Goal: Transaction & Acquisition: Purchase product/service

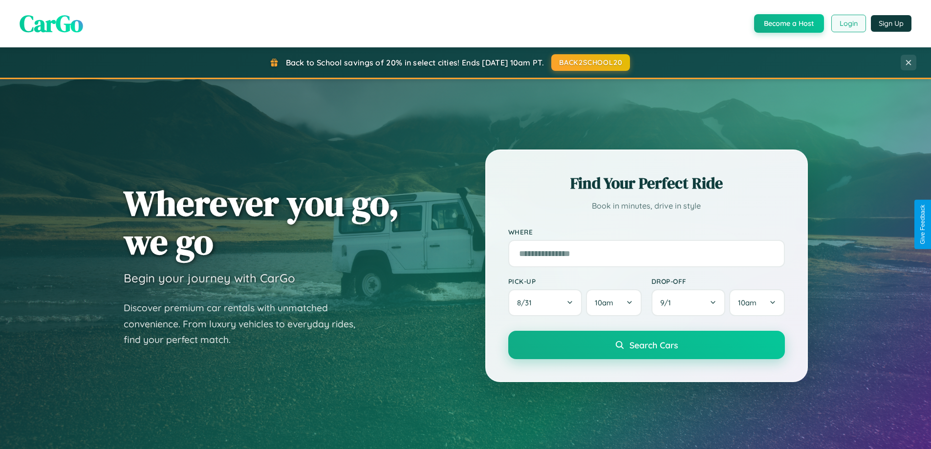
click at [848, 23] on button "Login" at bounding box center [848, 24] width 35 height 18
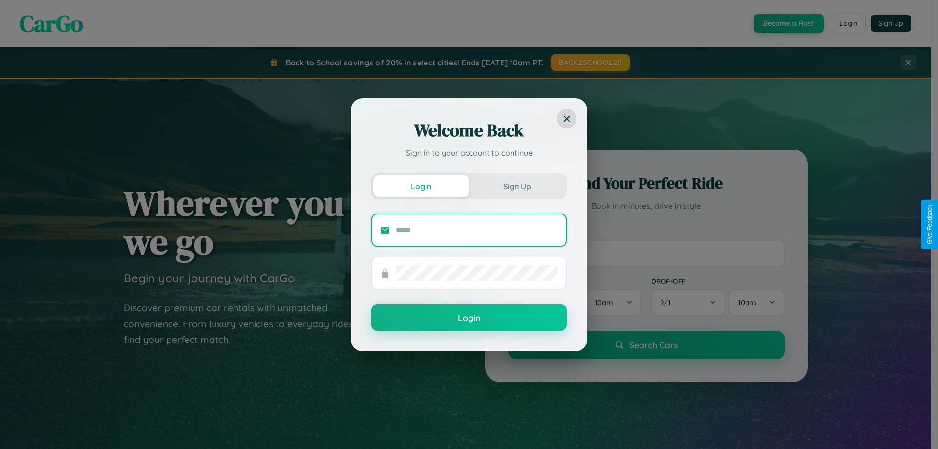
click at [477, 230] on input "text" at bounding box center [477, 230] width 162 height 16
type input "**********"
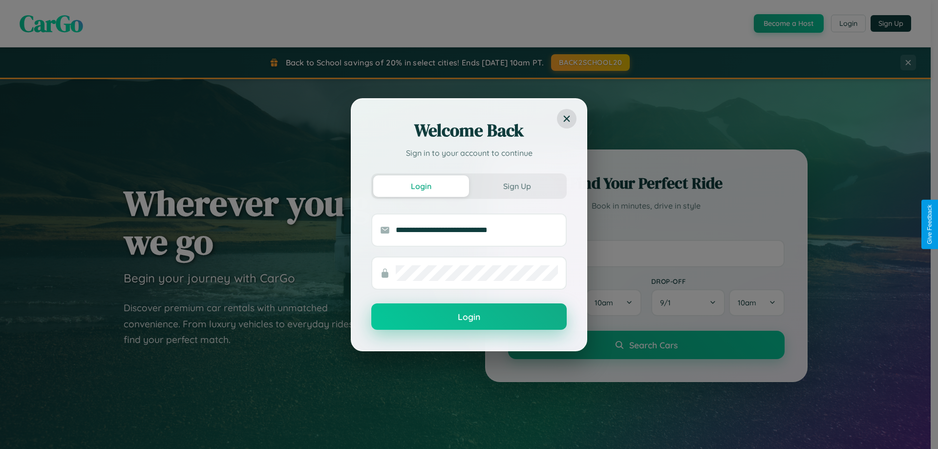
click at [469, 317] on button "Login" at bounding box center [468, 316] width 195 height 26
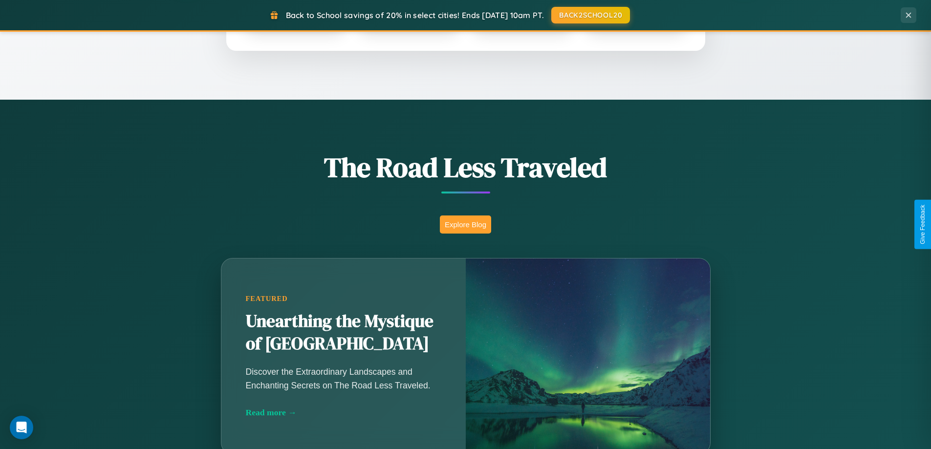
click at [465, 224] on button "Explore Blog" at bounding box center [465, 224] width 51 height 18
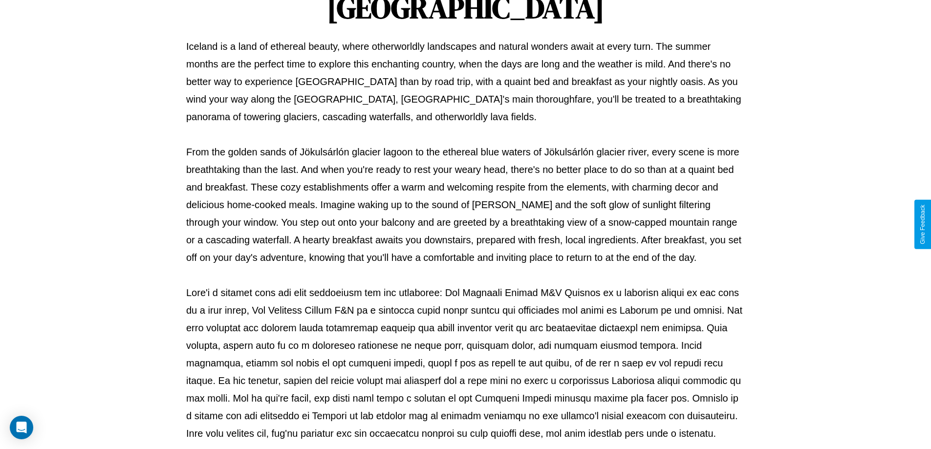
scroll to position [316, 0]
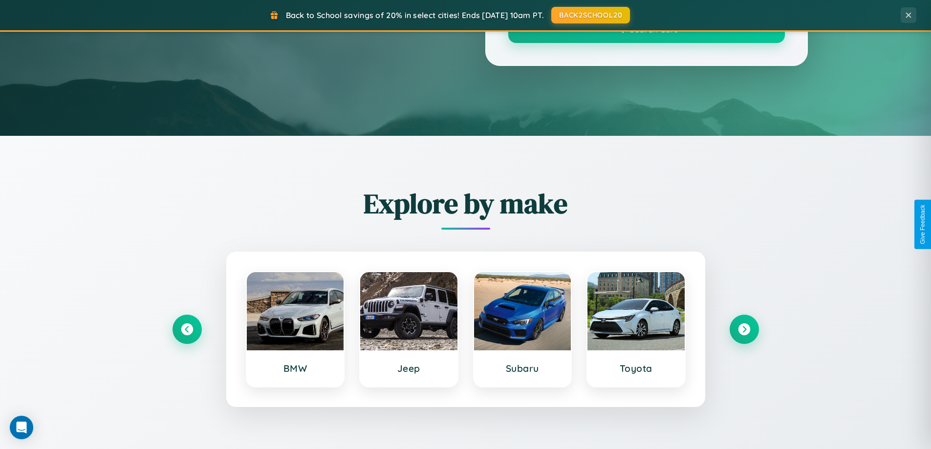
scroll to position [672, 0]
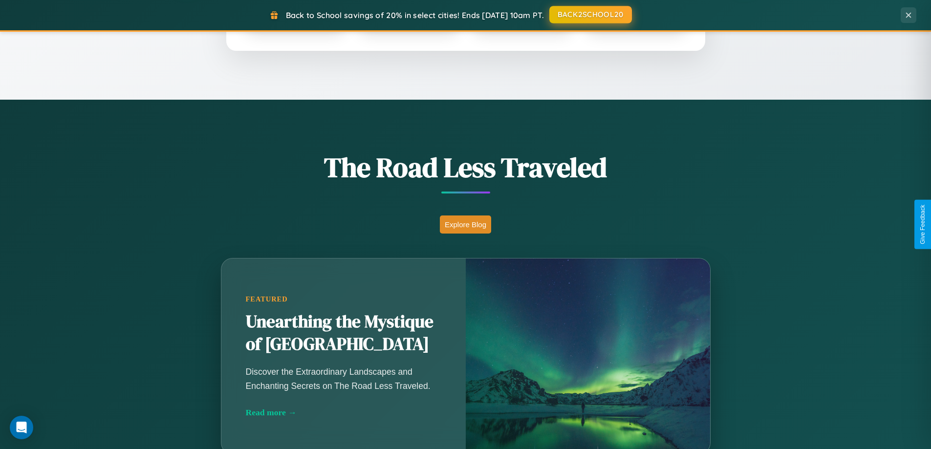
click at [590, 15] on button "BACK2SCHOOL20" at bounding box center [590, 15] width 83 height 18
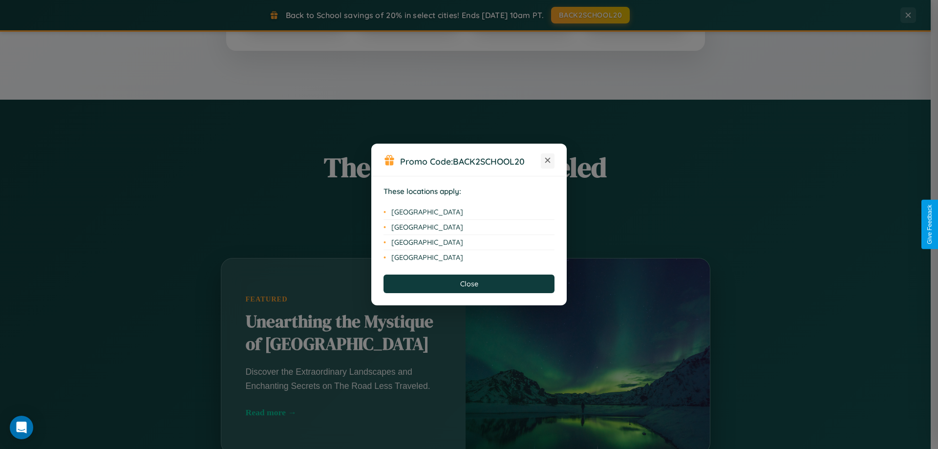
click at [548, 161] on icon at bounding box center [547, 160] width 5 height 5
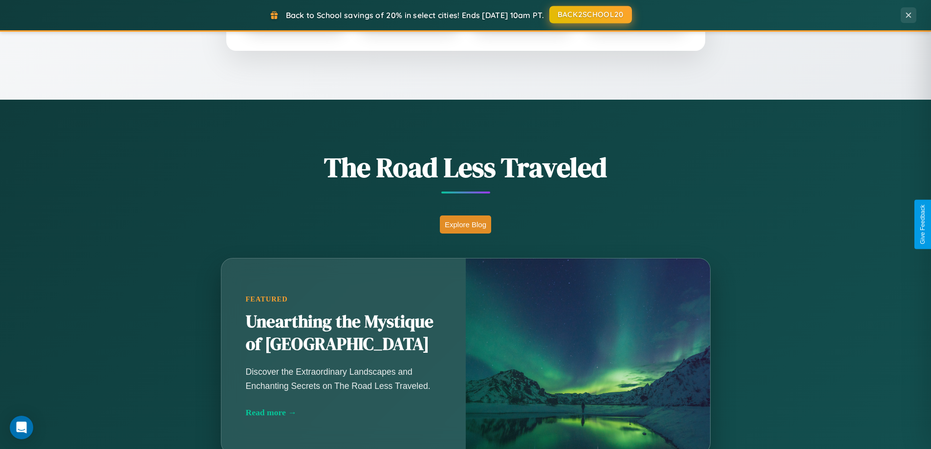
click at [590, 15] on button "BACK2SCHOOL20" at bounding box center [590, 15] width 83 height 18
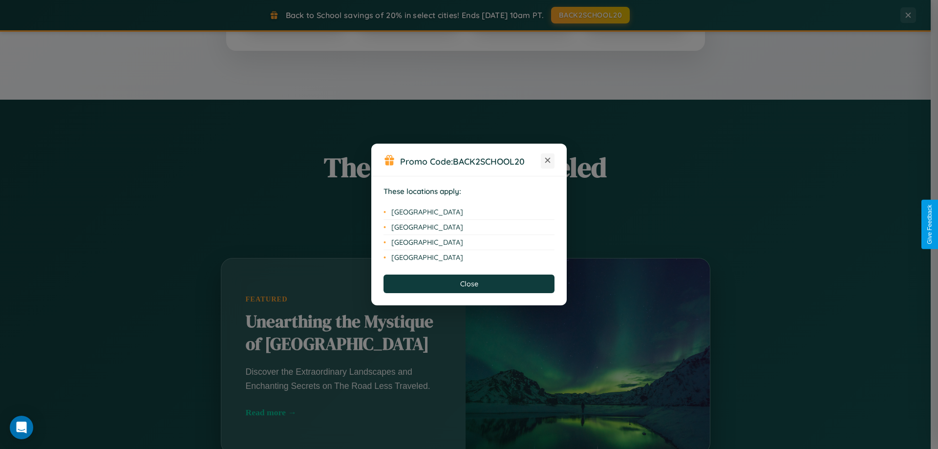
click at [548, 161] on icon at bounding box center [547, 160] width 5 height 5
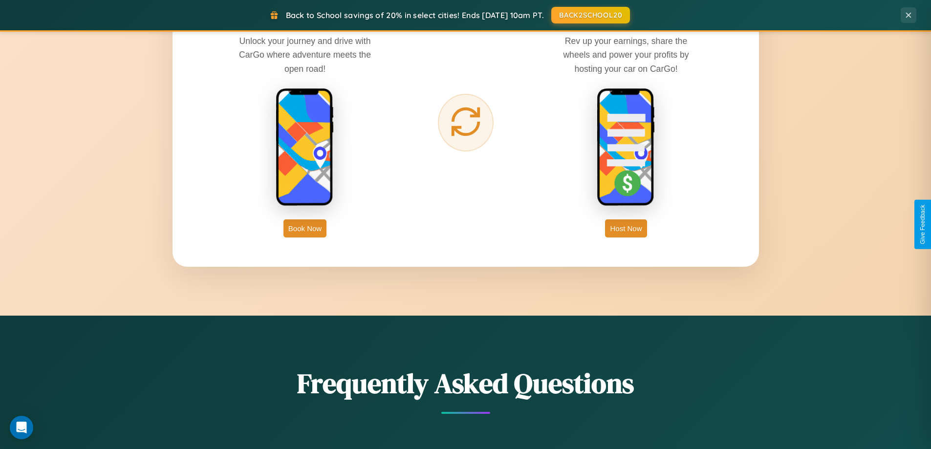
scroll to position [1569, 0]
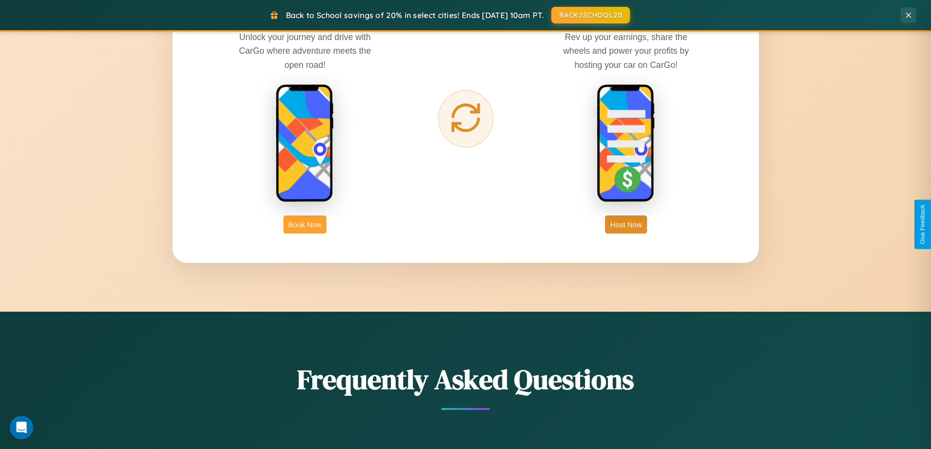
click at [305, 224] on button "Book Now" at bounding box center [304, 224] width 43 height 18
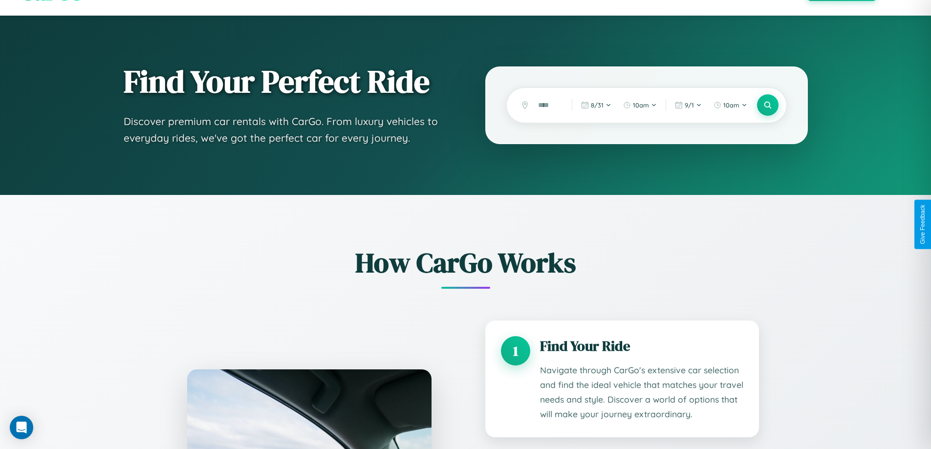
scroll to position [1717, 0]
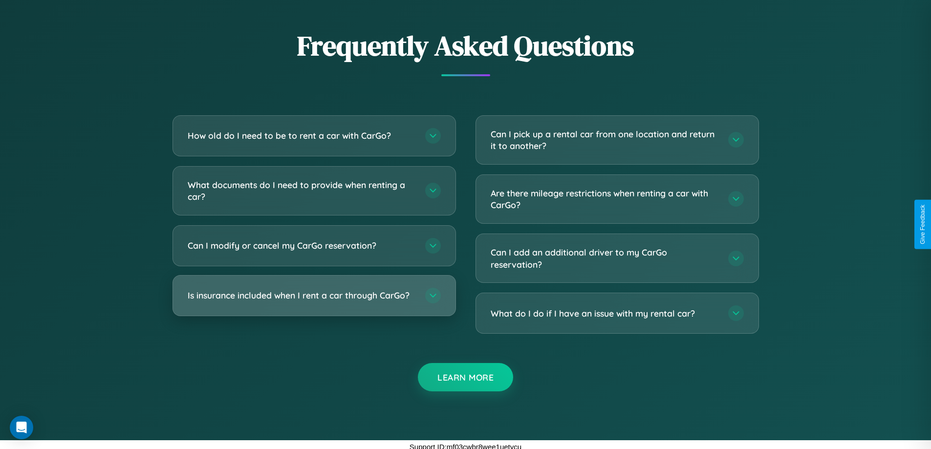
click at [314, 296] on h3 "Is insurance included when I rent a car through CarGo?" at bounding box center [302, 295] width 228 height 12
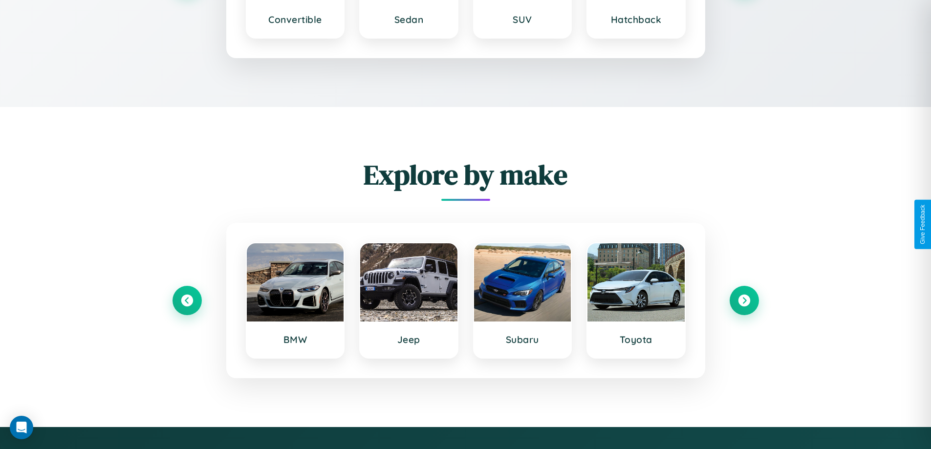
scroll to position [1602, 0]
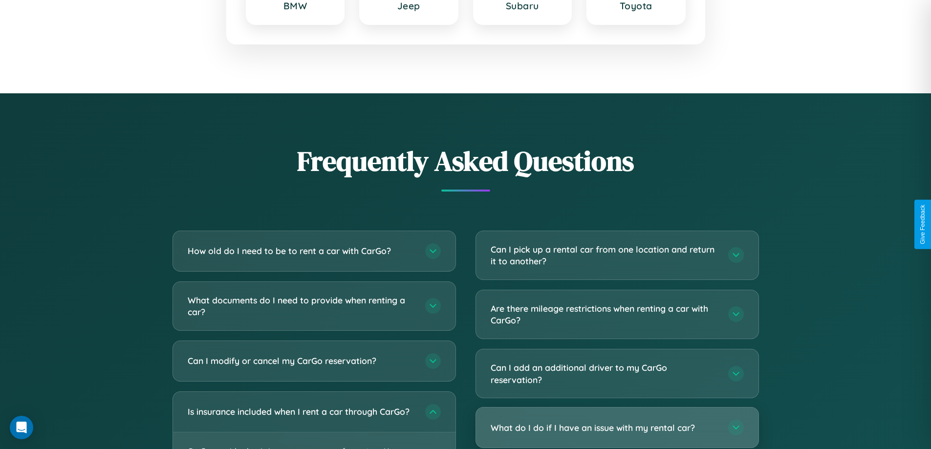
click at [616, 428] on h3 "What do I do if I have an issue with my rental car?" at bounding box center [604, 428] width 228 height 12
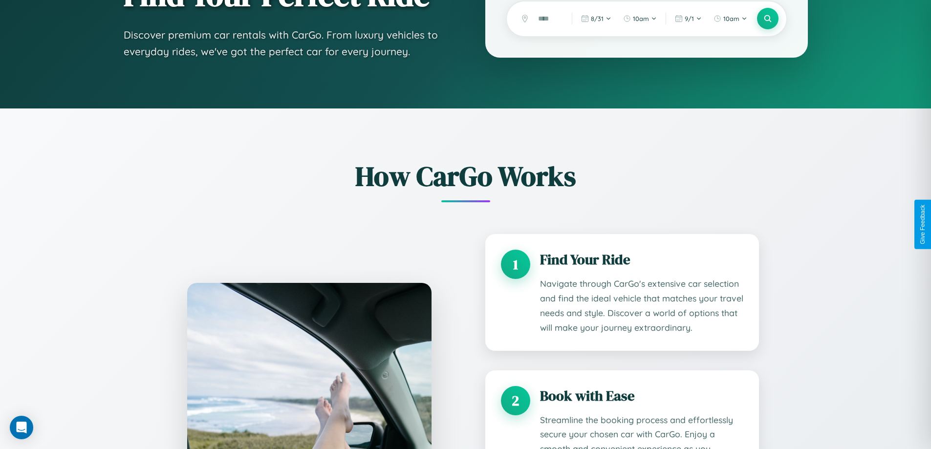
scroll to position [0, 0]
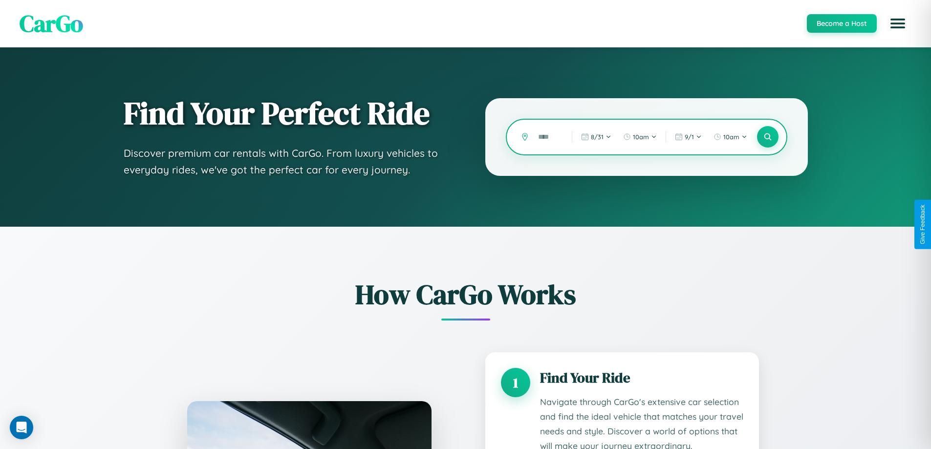
click at [548, 137] on input "text" at bounding box center [547, 136] width 29 height 17
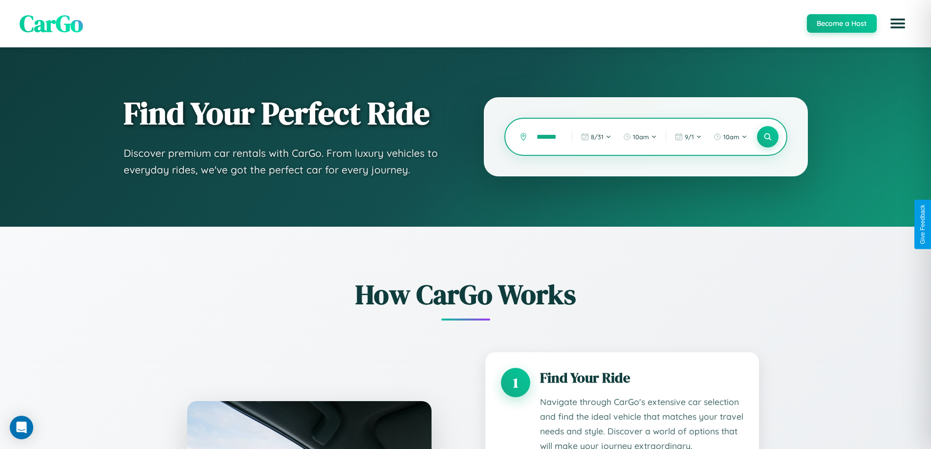
scroll to position [0, 9]
type input "********"
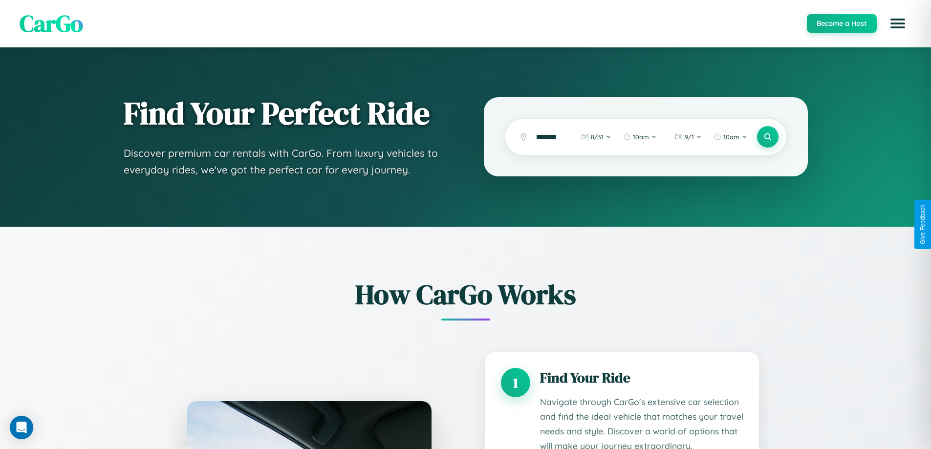
scroll to position [0, 0]
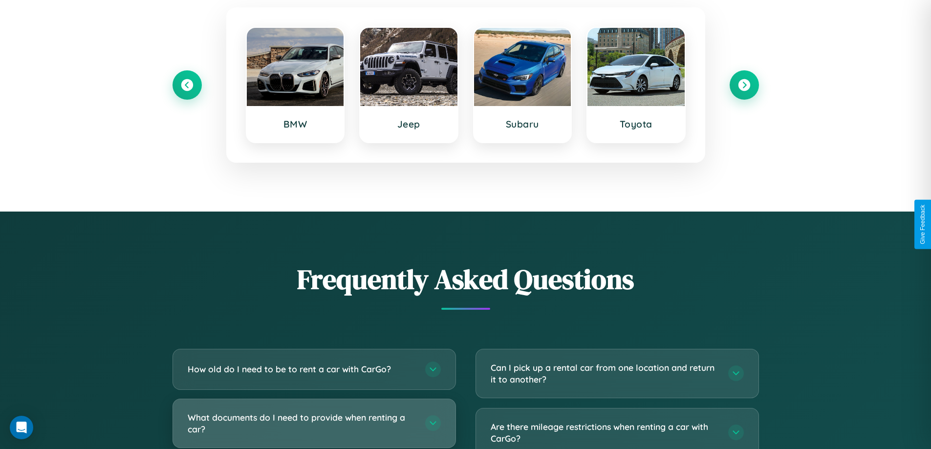
click at [314, 423] on h3 "What documents do I need to provide when renting a car?" at bounding box center [302, 423] width 228 height 24
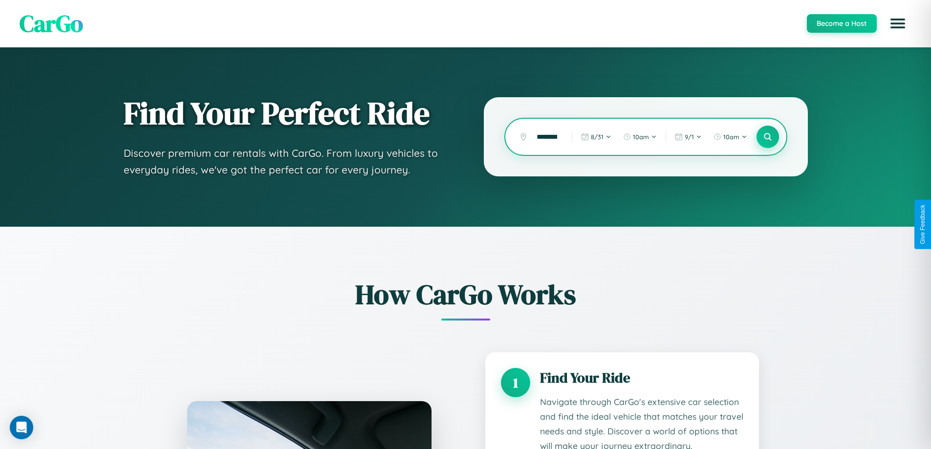
click at [767, 137] on icon at bounding box center [767, 136] width 9 height 9
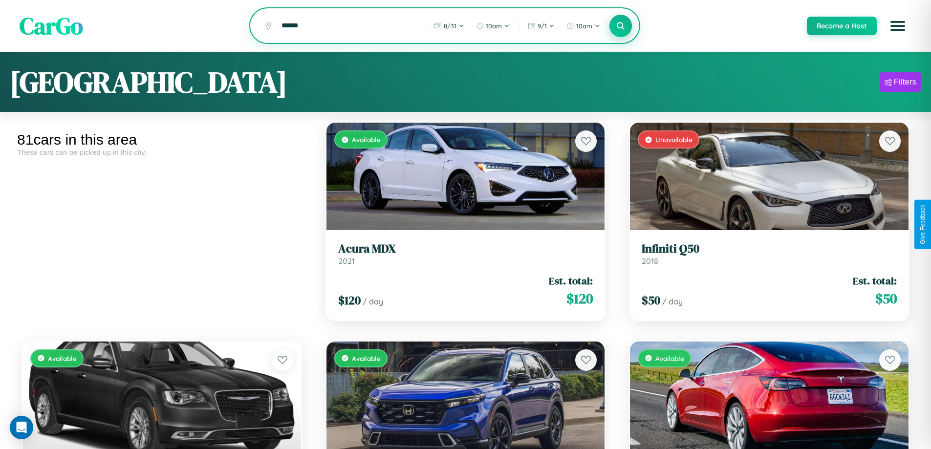
click at [620, 26] on icon at bounding box center [620, 25] width 9 height 9
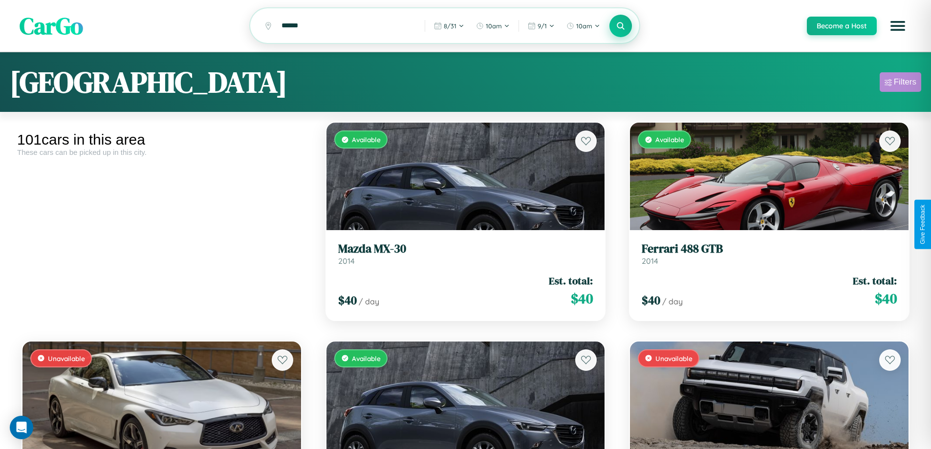
click at [900, 84] on div "Filters" at bounding box center [904, 82] width 22 height 10
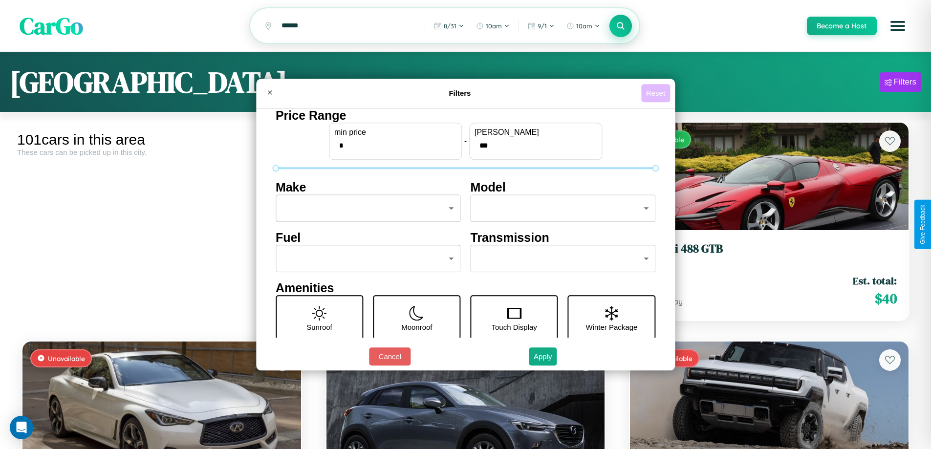
click at [657, 93] on button "Reset" at bounding box center [655, 93] width 29 height 18
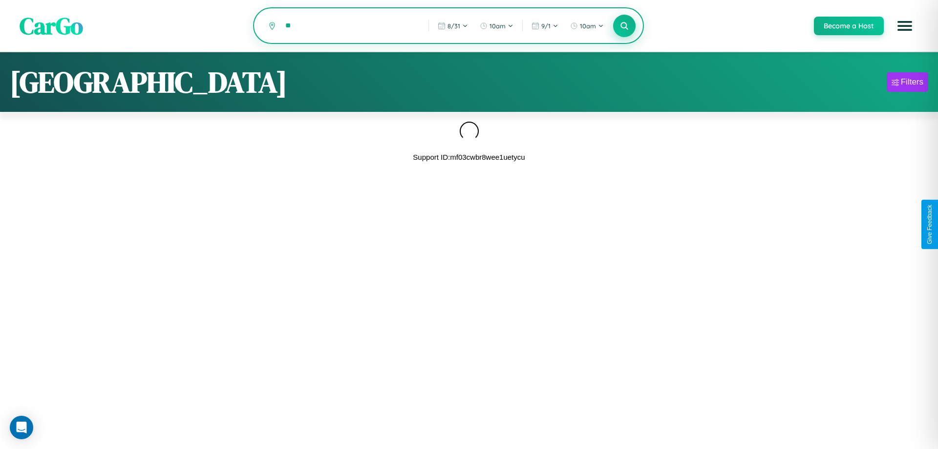
type input "*"
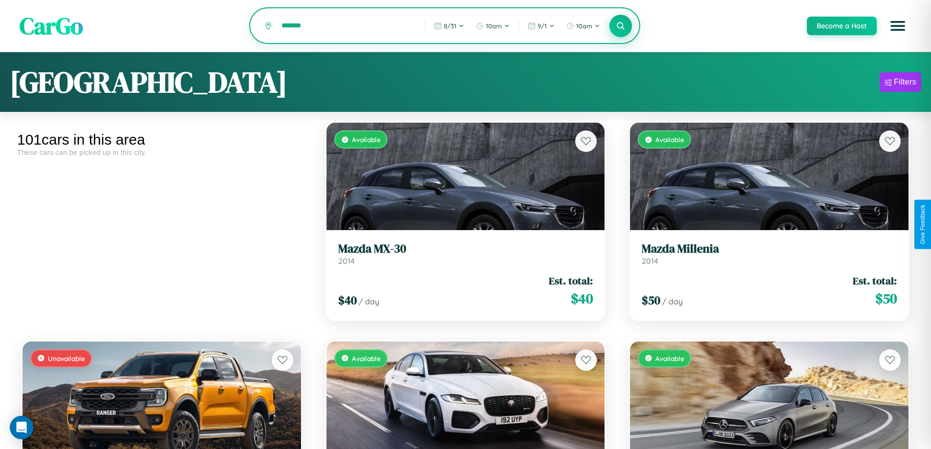
type input "*******"
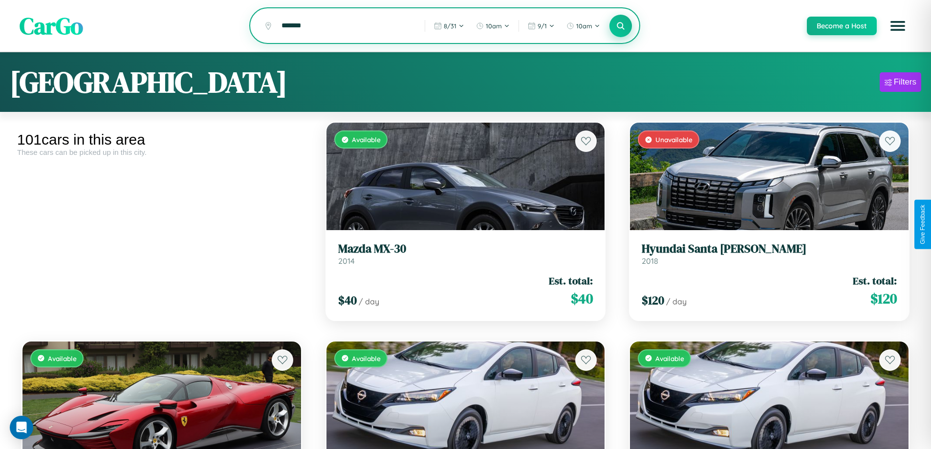
click at [620, 26] on icon at bounding box center [620, 25] width 9 height 9
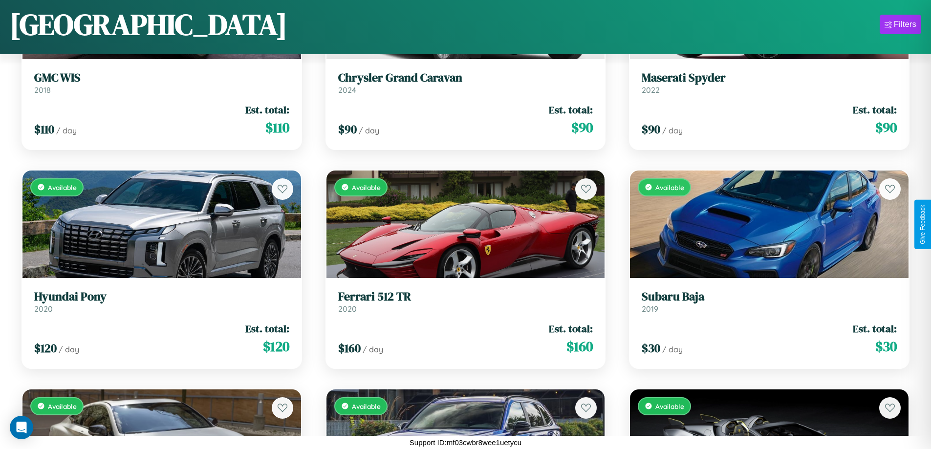
scroll to position [4803, 0]
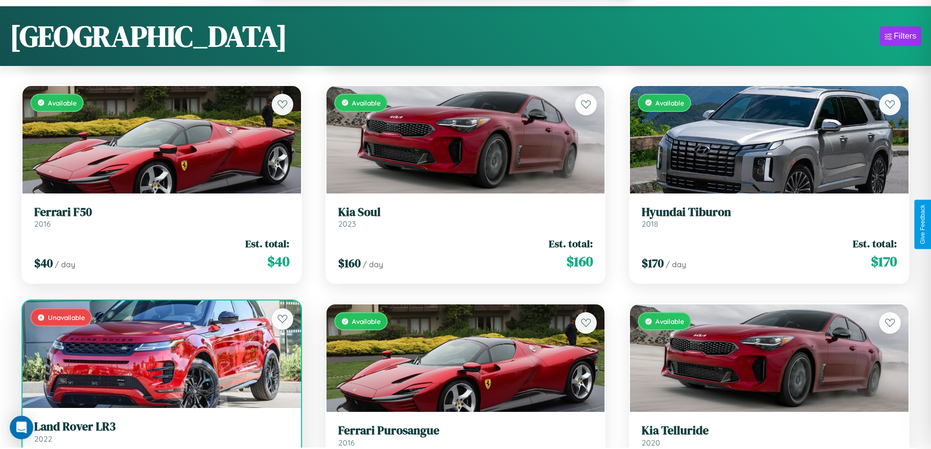
click at [160, 437] on link "Land Rover LR3 2022" at bounding box center [161, 432] width 255 height 24
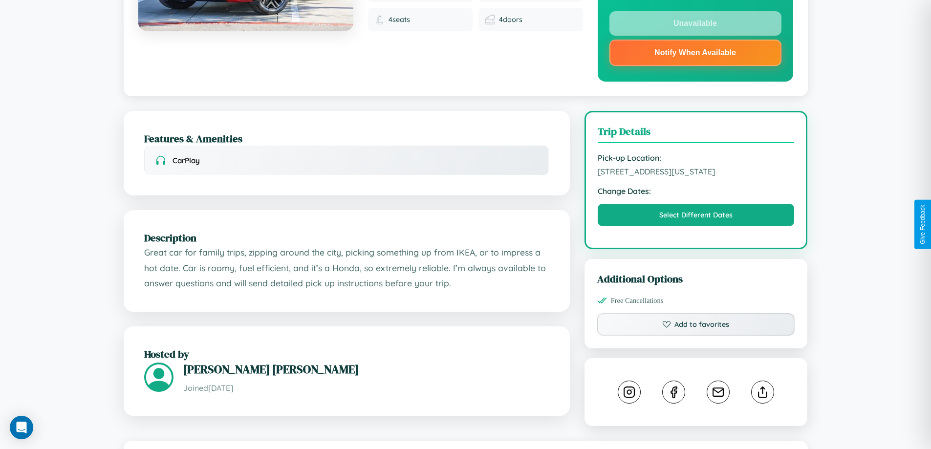
scroll to position [294, 0]
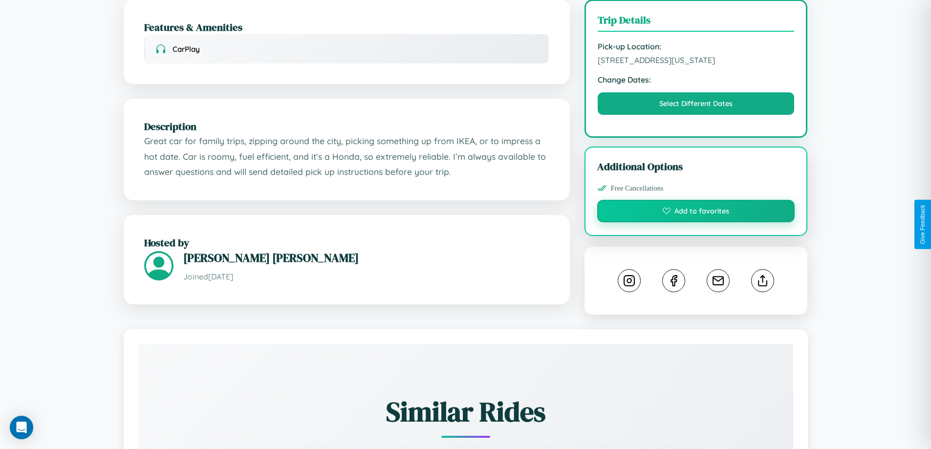
click at [696, 222] on button "Add to favorites" at bounding box center [696, 211] width 198 height 22
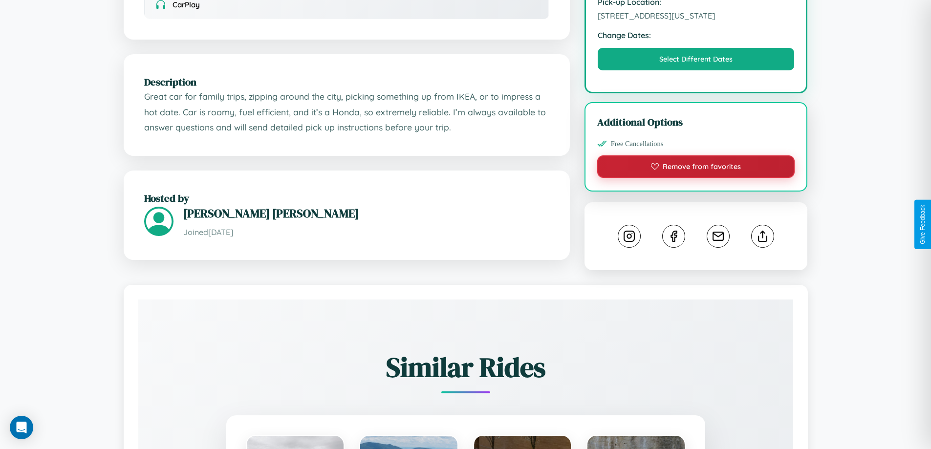
scroll to position [361, 0]
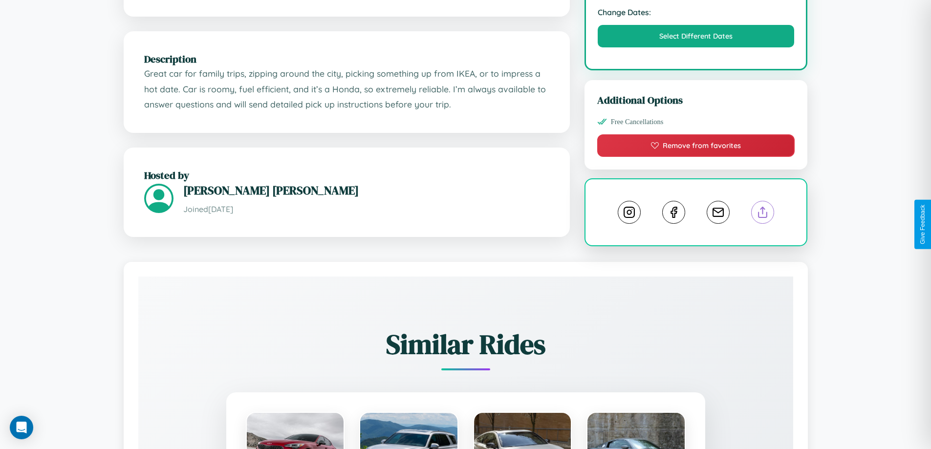
click at [763, 214] on line at bounding box center [763, 210] width 0 height 7
